Goal: Transaction & Acquisition: Purchase product/service

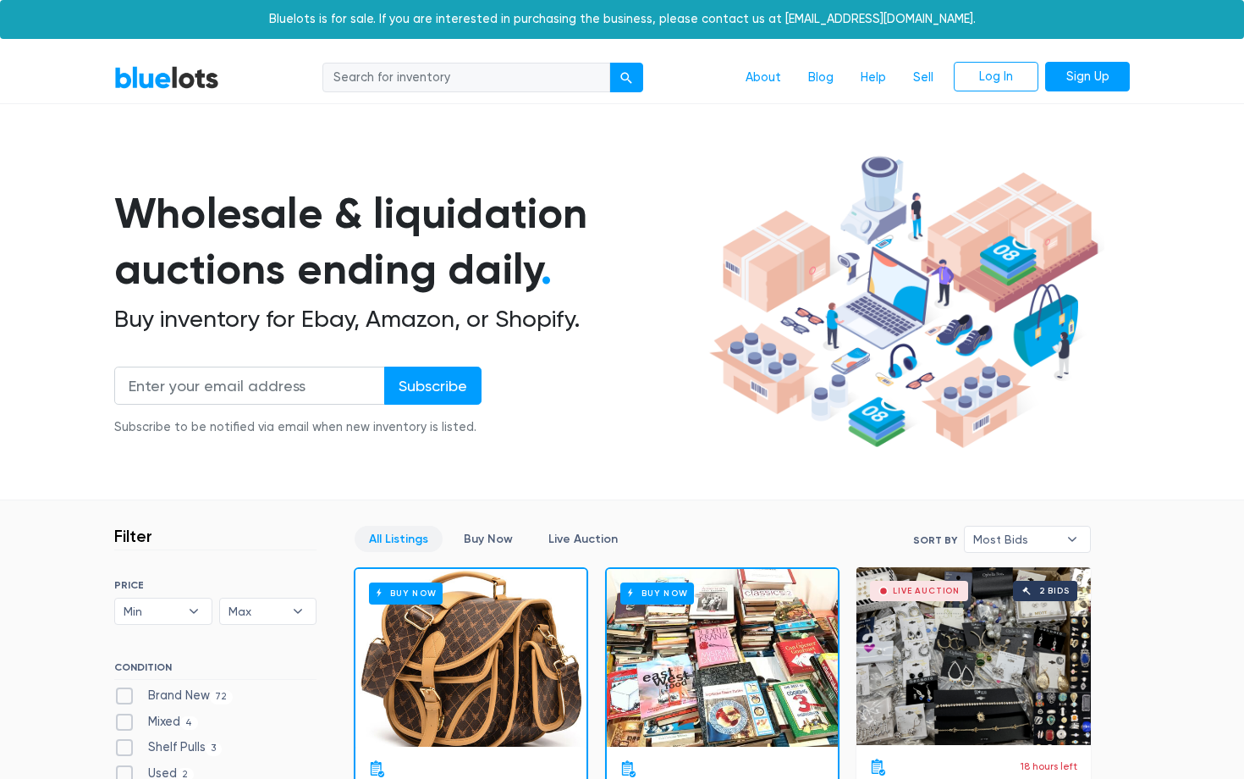
click at [460, 83] on input "search" at bounding box center [466, 78] width 288 height 30
type input "i"
type input "nike\"
click at [609, 63] on button "submit" at bounding box center [626, 78] width 34 height 30
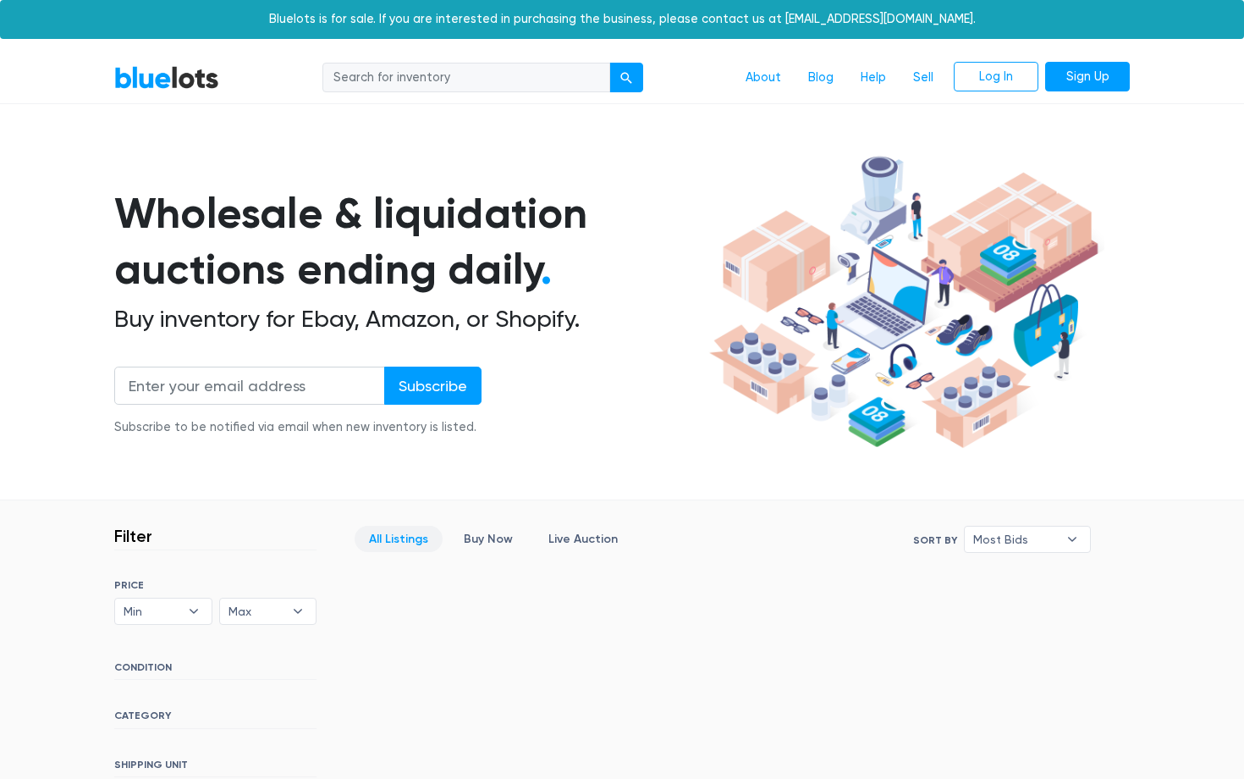
click at [460, 84] on input "search" at bounding box center [466, 78] width 288 height 30
type input "nike"
click at [609, 63] on button "submit" at bounding box center [626, 78] width 34 height 30
click at [384, 73] on input "search" at bounding box center [466, 78] width 288 height 30
type input "clothing"
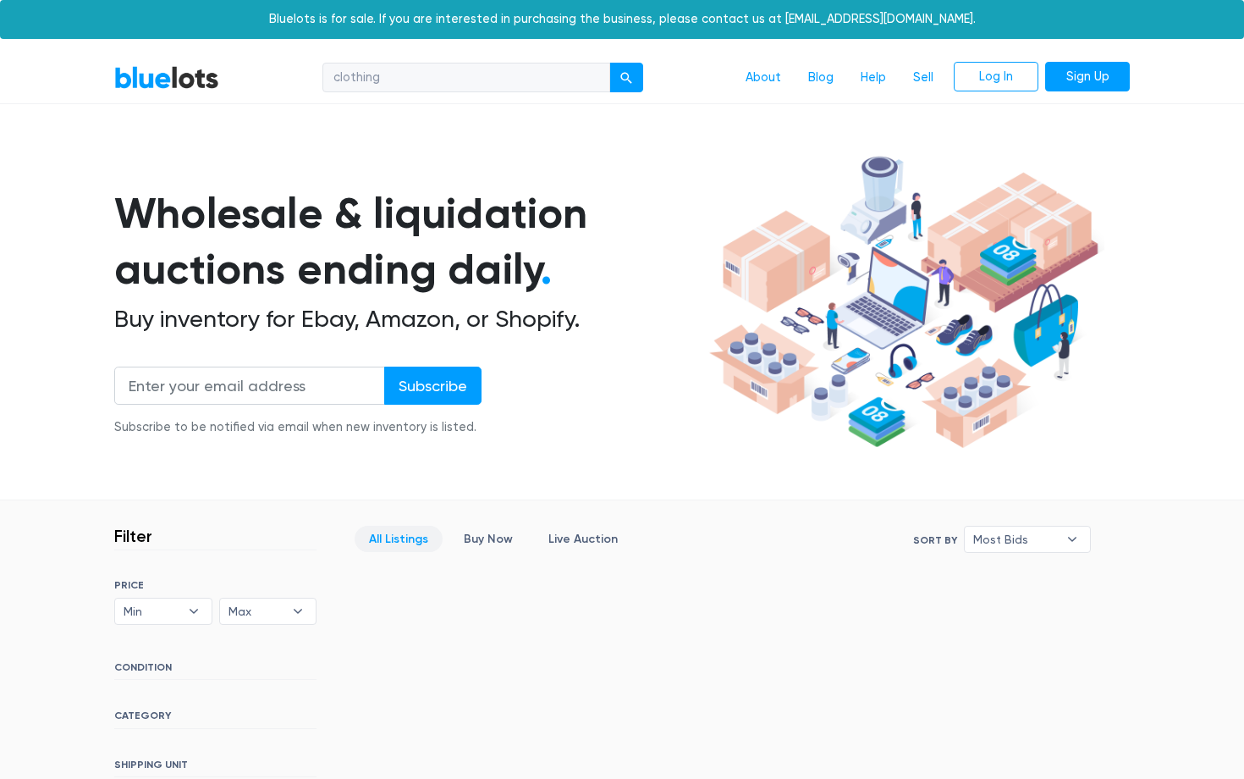
click at [609, 63] on button "submit" at bounding box center [626, 78] width 34 height 30
click at [421, 80] on input "search" at bounding box center [466, 78] width 288 height 30
type input "apparel"
click at [609, 63] on button "submit" at bounding box center [626, 78] width 34 height 30
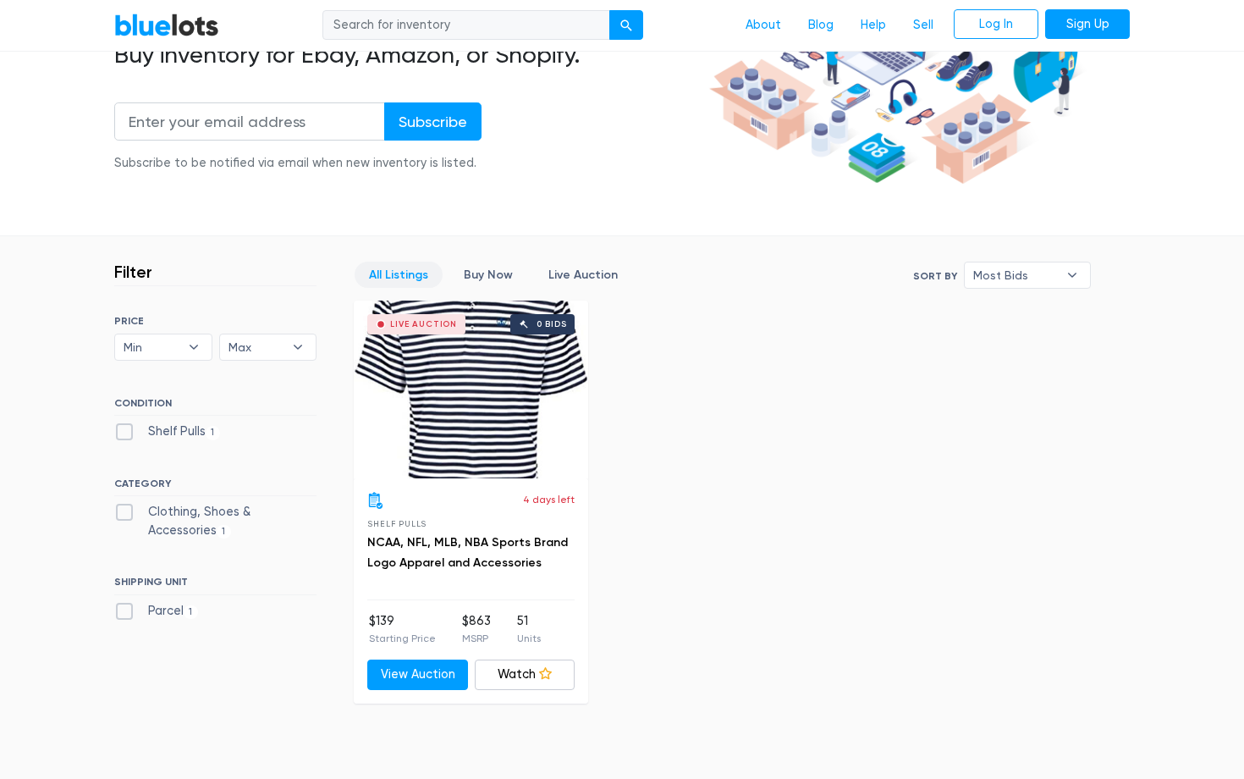
scroll to position [276, 0]
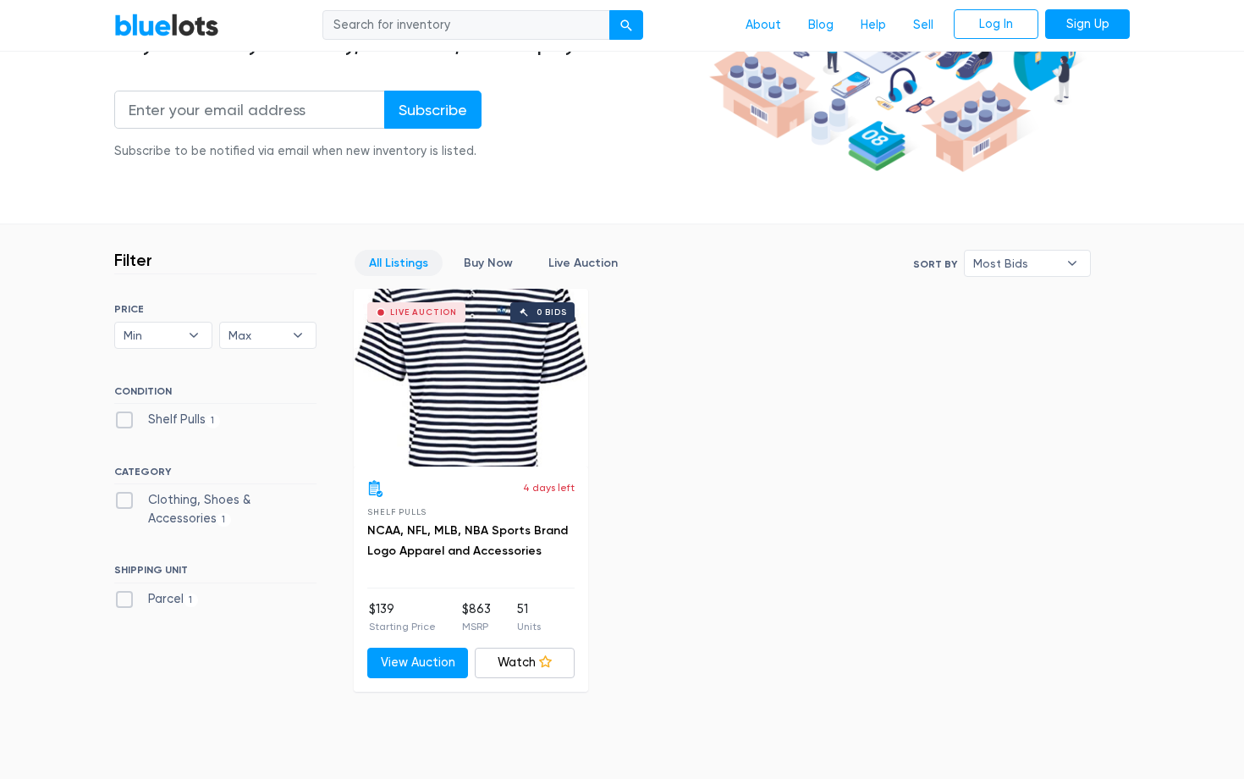
click at [471, 418] on div "Live Auction 0 bids" at bounding box center [471, 378] width 234 height 178
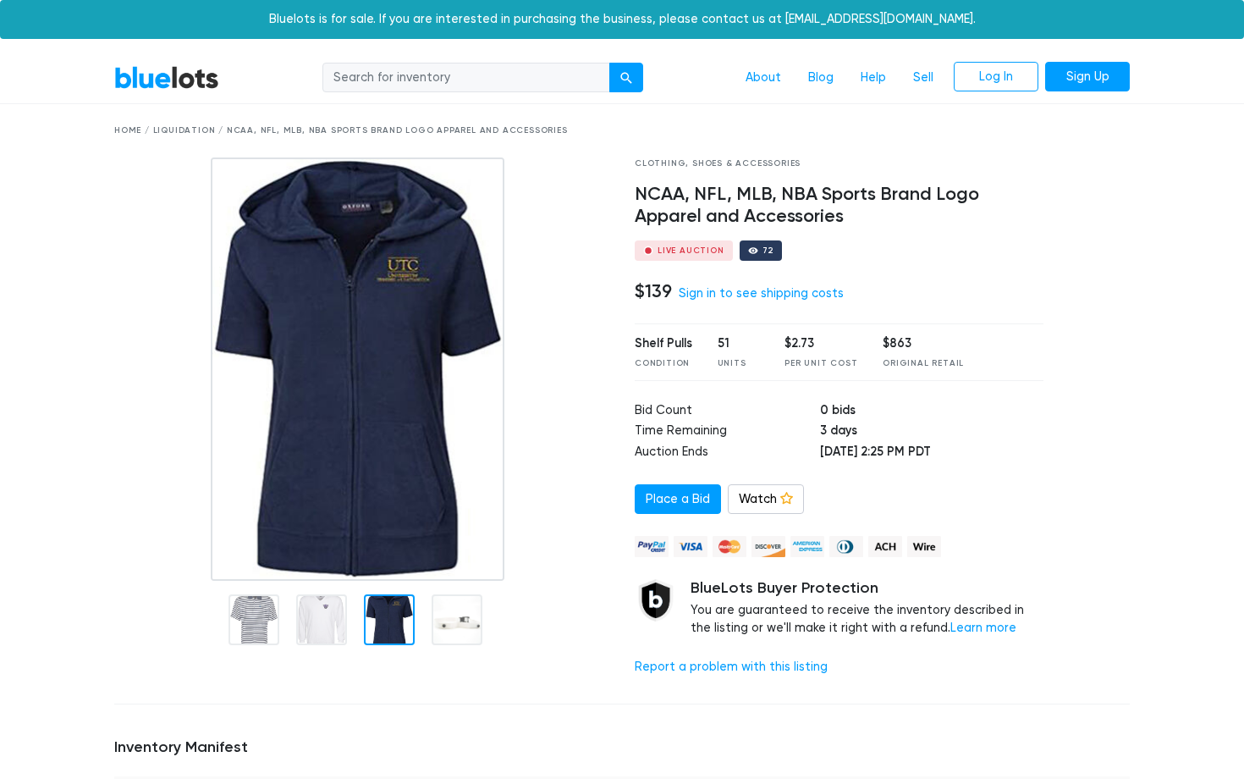
click at [376, 209] on img at bounding box center [357, 368] width 293 height 423
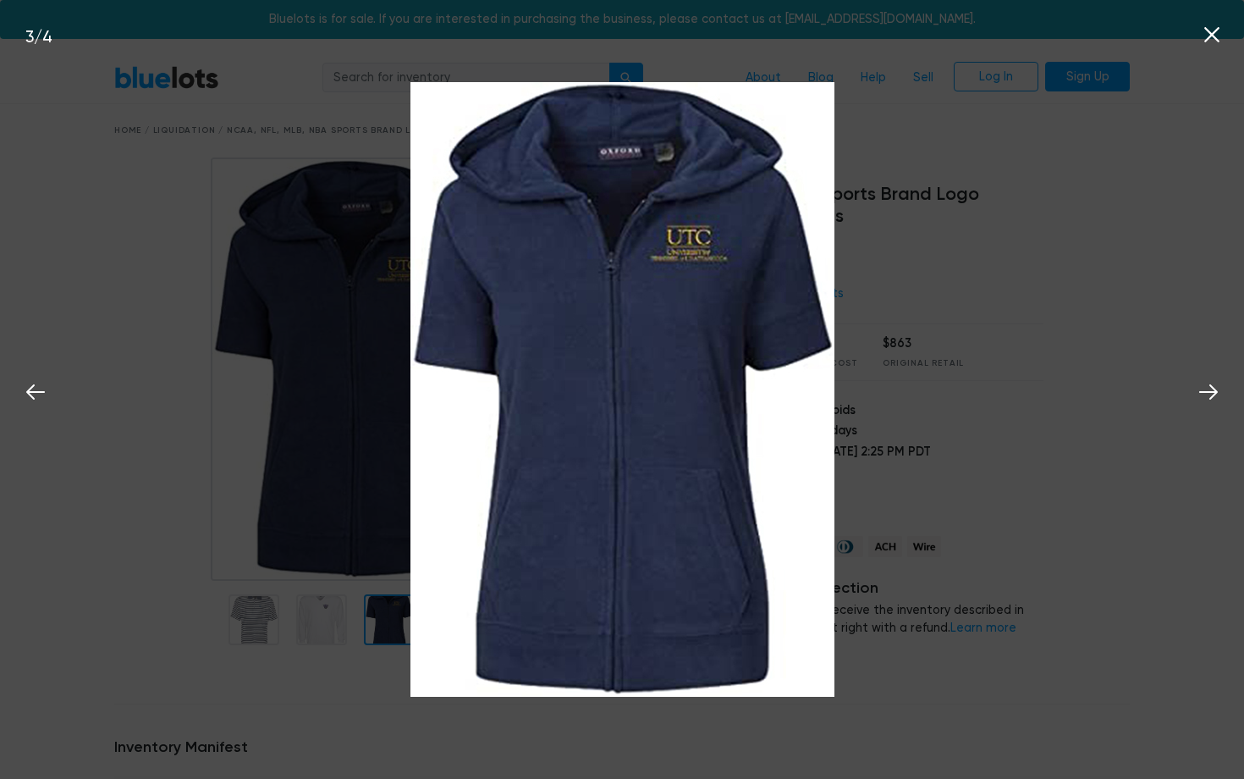
click at [328, 277] on div "3 / 4" at bounding box center [622, 389] width 1244 height 779
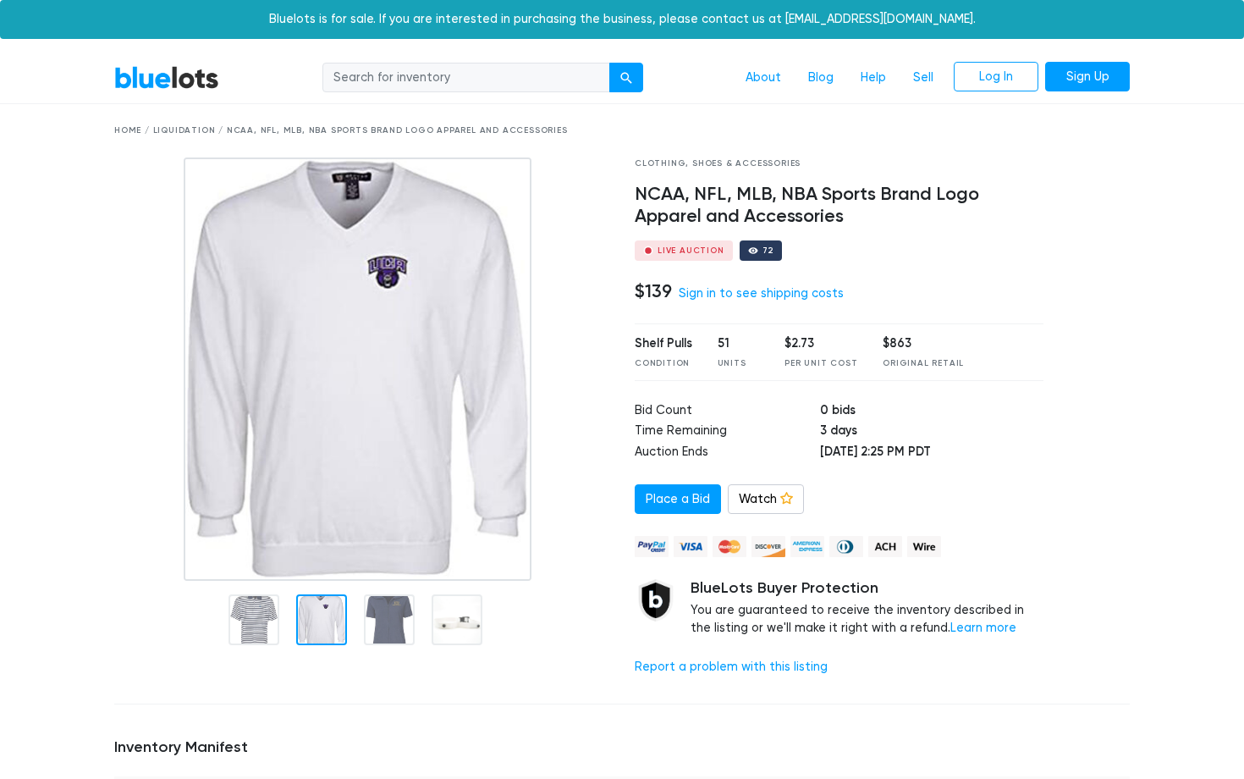
click at [317, 614] on div at bounding box center [321, 619] width 51 height 51
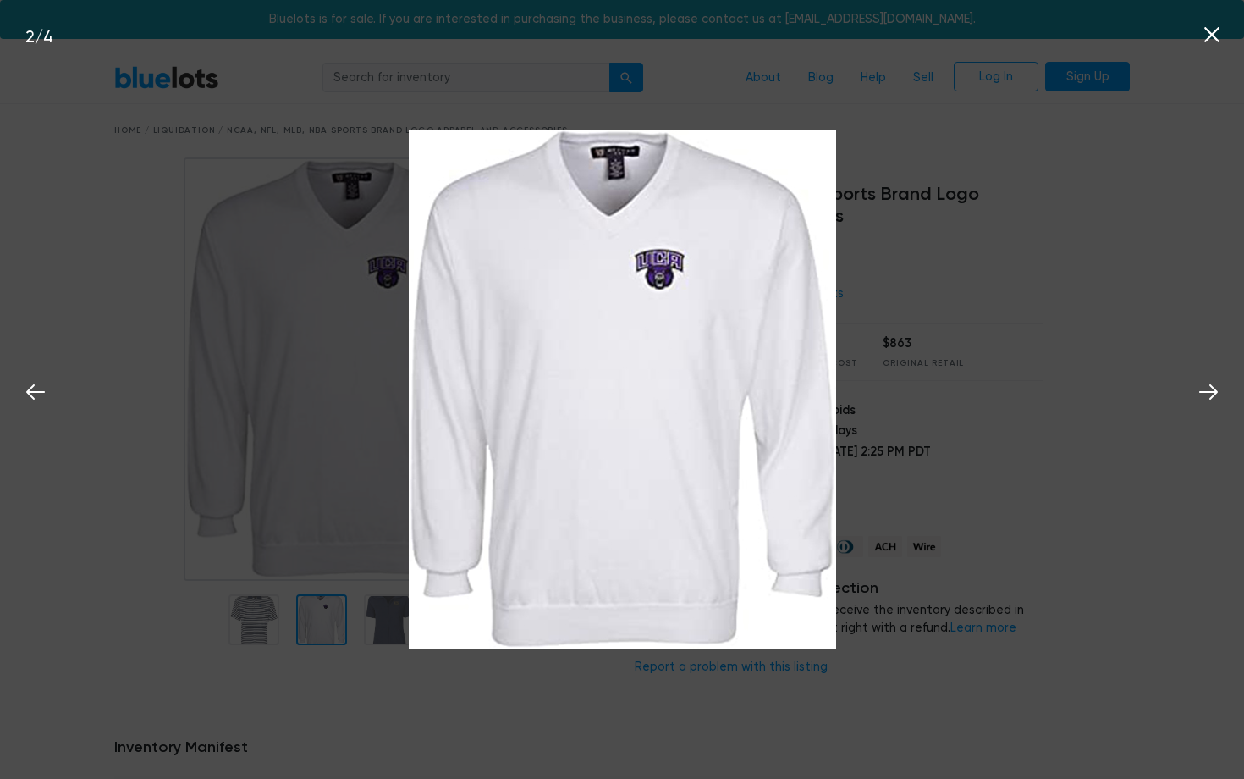
click at [299, 566] on div "2 / 4" at bounding box center [622, 389] width 1244 height 779
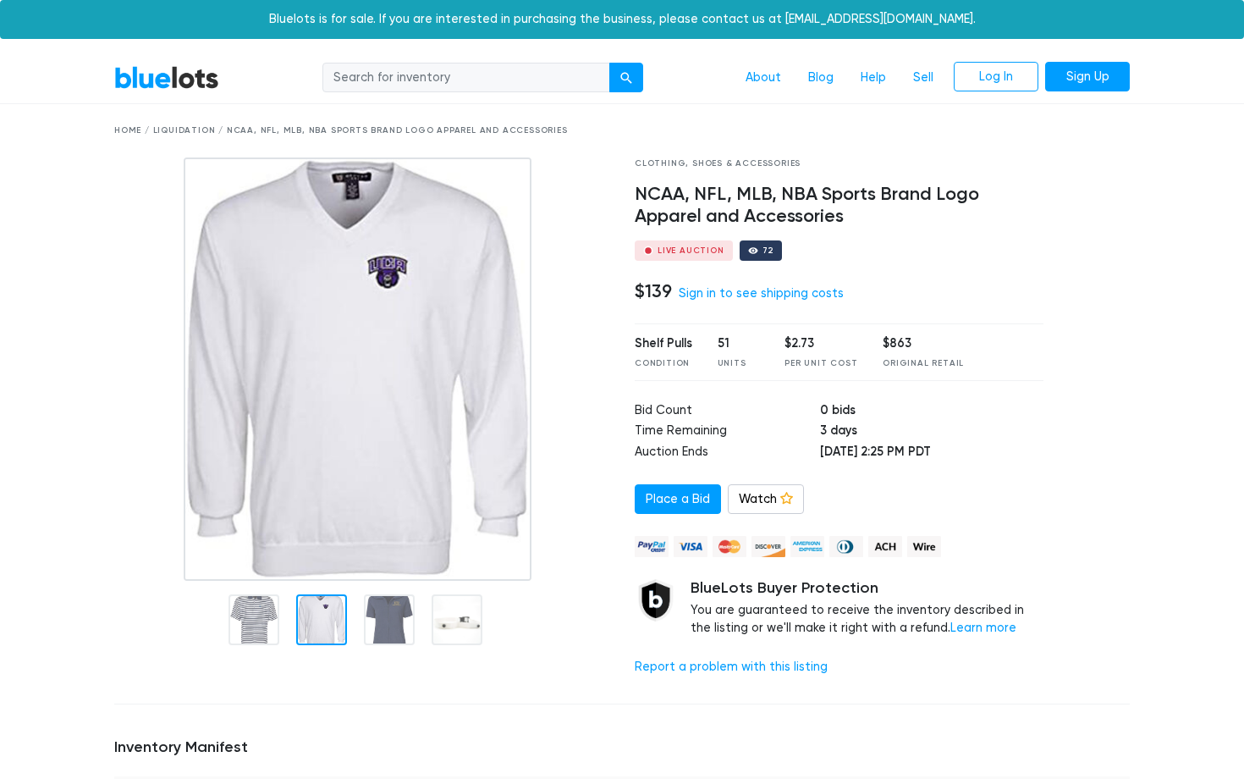
click at [718, 163] on div "Clothing, Shoes & Accessories" at bounding box center [839, 163] width 409 height 13
click at [655, 158] on div "Clothing, Shoes & Accessories" at bounding box center [839, 163] width 409 height 13
click at [306, 133] on div "Home / Liquidation / NCAA, NFL, MLB, NBA Sports Brand Logo Apparel and Accessor…" at bounding box center [622, 130] width 1016 height 13
click at [399, 133] on div "Home / Liquidation / NCAA, NFL, MLB, NBA Sports Brand Logo Apparel and Accessor…" at bounding box center [622, 130] width 1016 height 13
click at [742, 152] on div "Home / Liquidation / NCAA, NFL, MLB, NBA Sports Brand Logo Apparel and Accessor…" at bounding box center [622, 130] width 1041 height 53
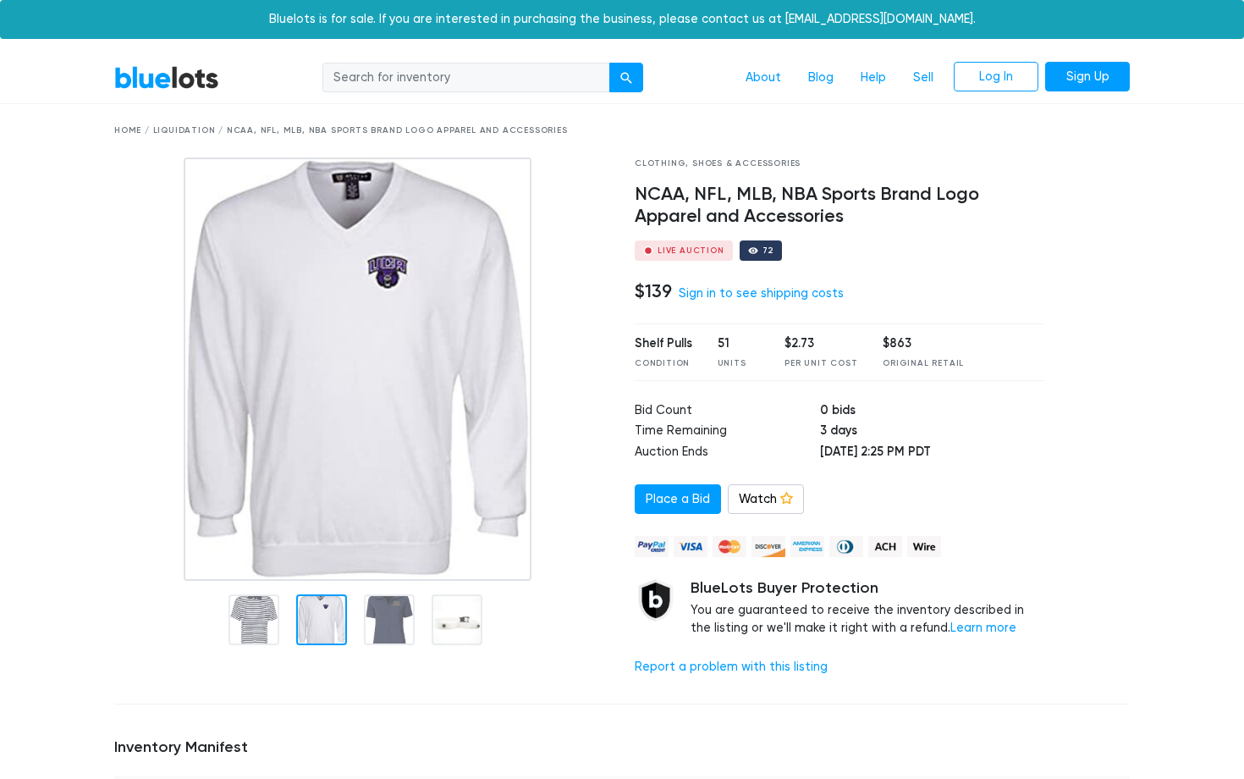
click at [739, 164] on div "Clothing, Shoes & Accessories" at bounding box center [839, 163] width 409 height 13
copy div "Clothing, Shoes & Accessories"
click at [503, 84] on input "search" at bounding box center [466, 78] width 288 height 30
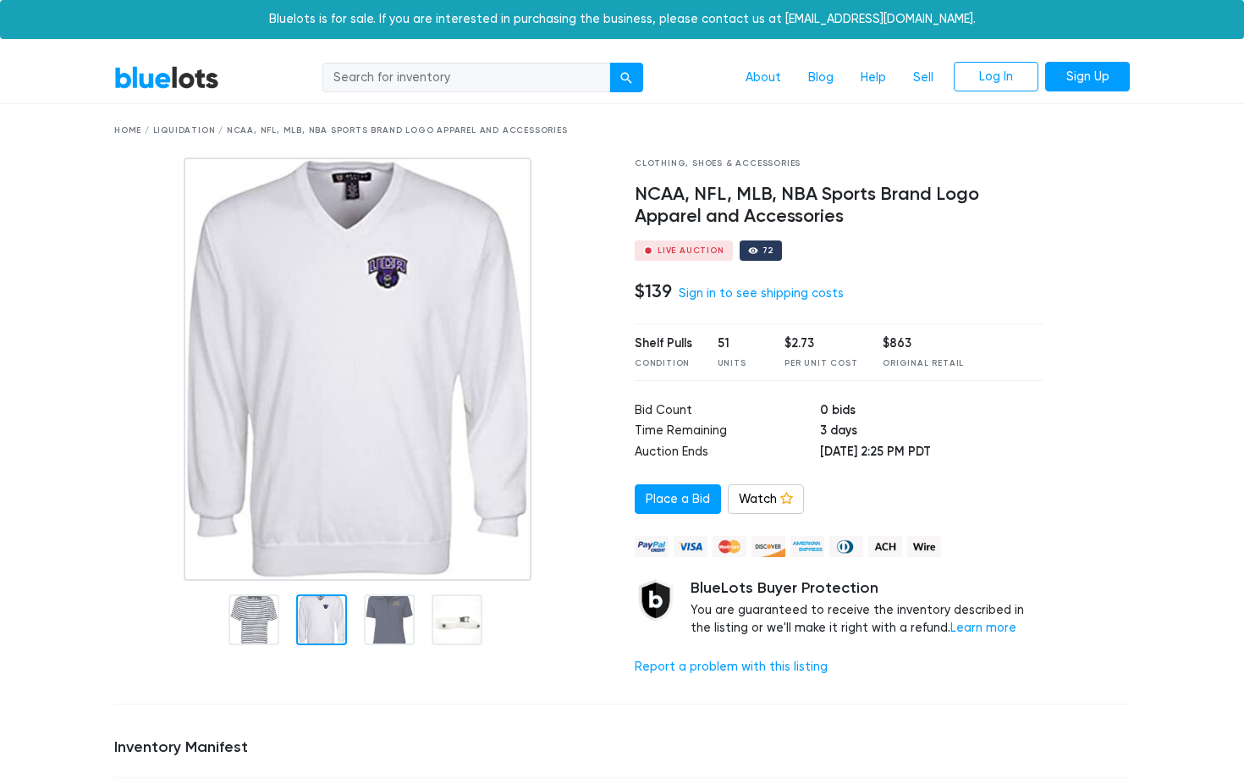
paste input "Clothing, Shoes & Accessories"
type input "Clothing, Shoes & Accessories"
click at [609, 63] on button "submit" at bounding box center [626, 78] width 34 height 30
